Goal: Task Accomplishment & Management: Complete application form

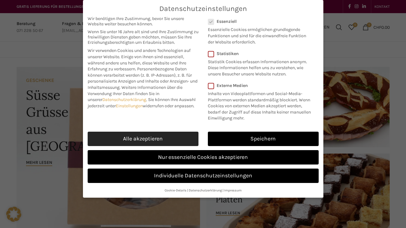
click at [165, 145] on link "Alle akzeptieren" at bounding box center [143, 139] width 111 height 14
checkbox input "true"
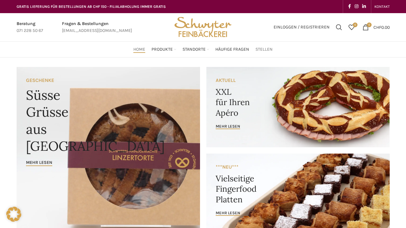
click at [260, 50] on span "Stellen" at bounding box center [263, 50] width 17 height 6
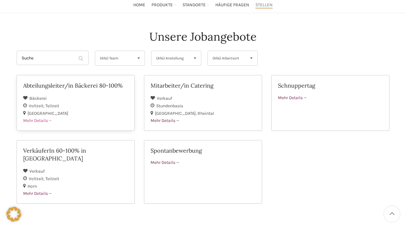
scroll to position [43, 0]
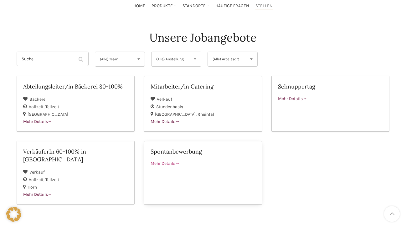
click at [180, 160] on div "Mehr Details" at bounding box center [202, 163] width 105 height 7
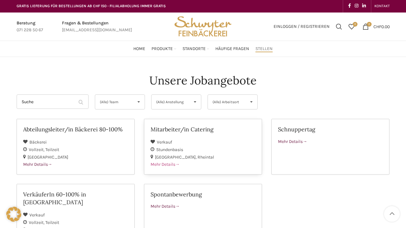
scroll to position [0, 0]
